Goal: Information Seeking & Learning: Learn about a topic

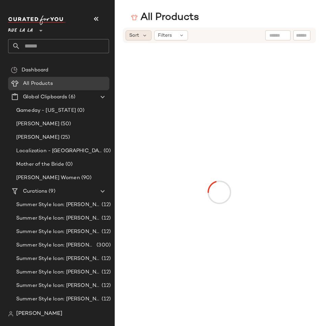
click at [138, 40] on div "Sort" at bounding box center [138, 35] width 26 height 10
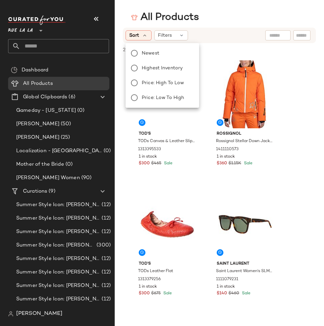
click at [198, 27] on div "All Products Sort Filters 298,111 products • 0 selected Deselect All TOD's TODs…" at bounding box center [162, 169] width 324 height 316
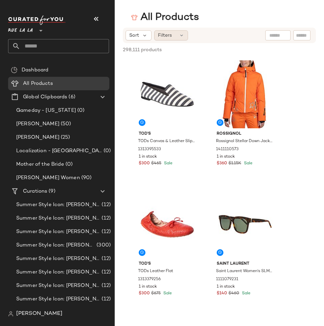
click at [171, 34] on span "Filters" at bounding box center [165, 35] width 14 height 7
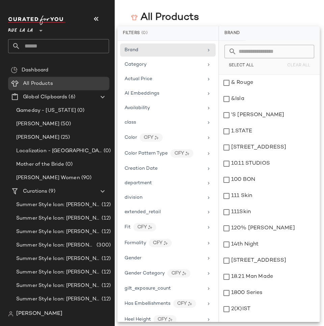
scroll to position [346, 0]
click at [192, 10] on main "All Products Sort Filters 298,111 products • 0 selected Deselect All TOD's TODs…" at bounding box center [162, 163] width 324 height 326
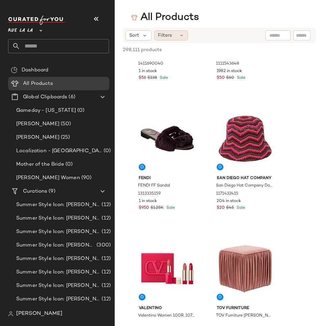
click at [166, 34] on span "Filters" at bounding box center [165, 35] width 14 height 7
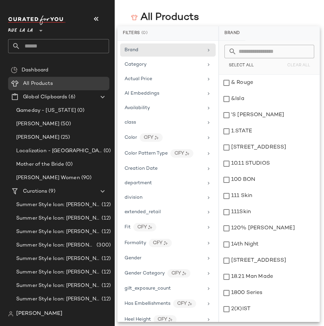
scroll to position [431, 0]
click at [157, 107] on div "Availability" at bounding box center [163, 108] width 79 height 7
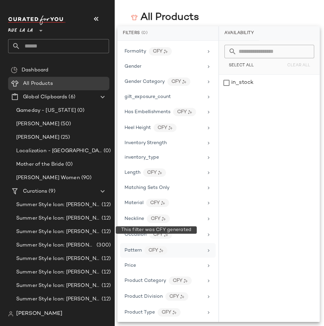
scroll to position [329, 0]
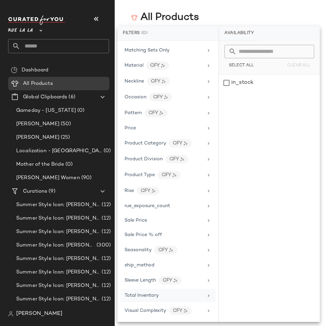
click at [137, 300] on div "Total Inventory" at bounding box center [167, 295] width 95 height 13
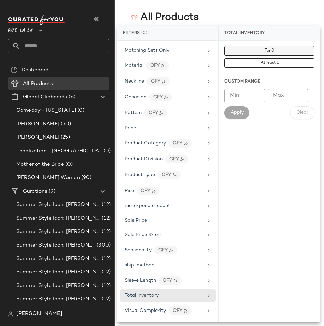
click at [230, 52] on button "For 0" at bounding box center [269, 50] width 90 height 9
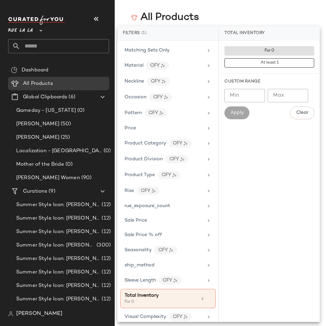
click at [230, 22] on div "All Products" at bounding box center [219, 17] width 209 height 13
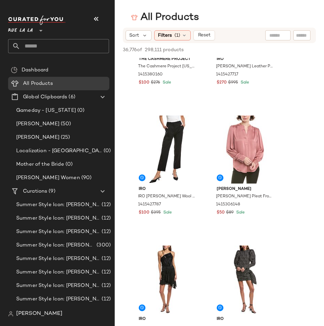
scroll to position [295, 0]
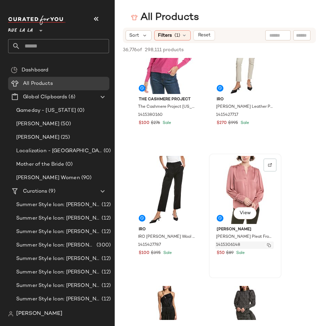
click at [269, 246] on img "button" at bounding box center [269, 245] width 4 height 4
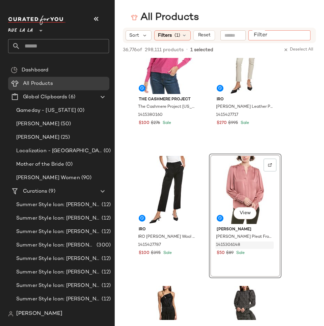
click at [301, 38] on input "Filter" at bounding box center [279, 35] width 57 height 7
paste input "**********"
type input "**********"
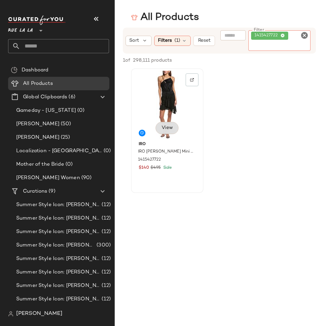
click at [173, 128] on div "View" at bounding box center [167, 105] width 68 height 68
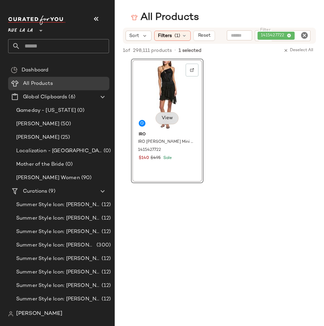
click at [164, 116] on span "View" at bounding box center [166, 118] width 11 height 5
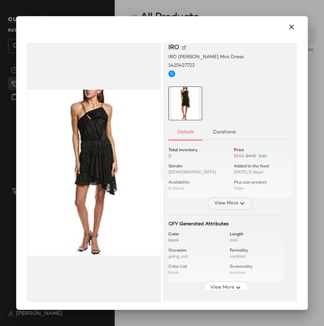
click at [213, 204] on span "View More" at bounding box center [225, 204] width 24 height 8
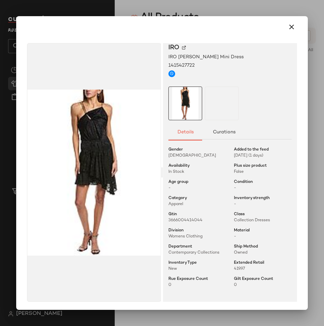
scroll to position [0, 0]
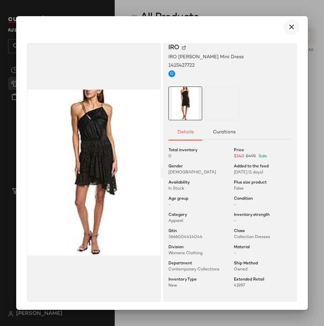
click at [287, 29] on icon "button" at bounding box center [291, 27] width 8 height 8
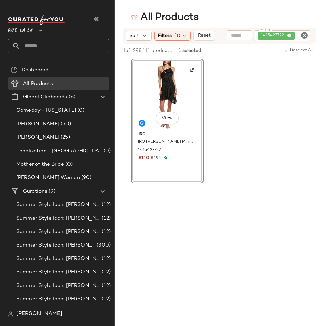
click at [304, 35] on icon "Clear Filter" at bounding box center [304, 35] width 8 height 8
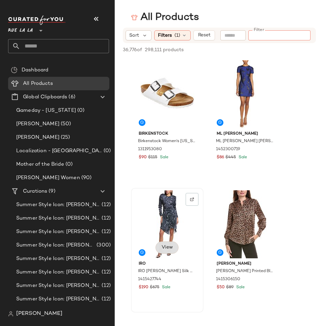
click at [166, 248] on span "View" at bounding box center [166, 247] width 11 height 5
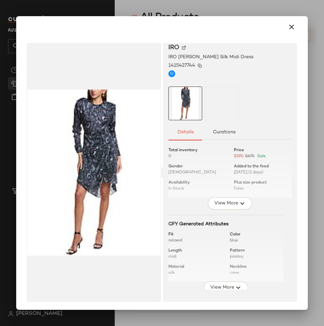
click at [184, 66] on span "1415427744" at bounding box center [181, 65] width 27 height 7
